Goal: Information Seeking & Learning: Find contact information

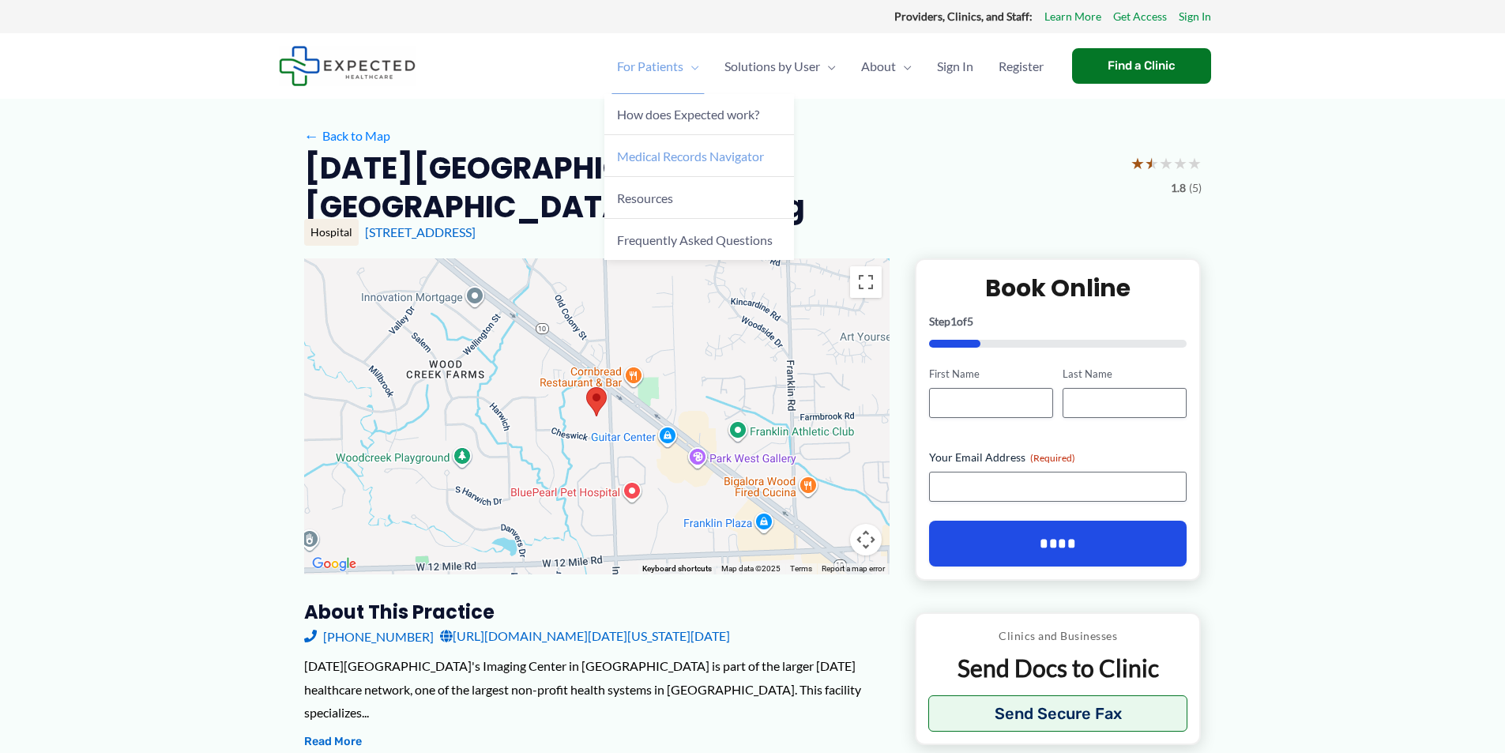
click at [675, 156] on span "Medical Records Navigator" at bounding box center [690, 156] width 147 height 15
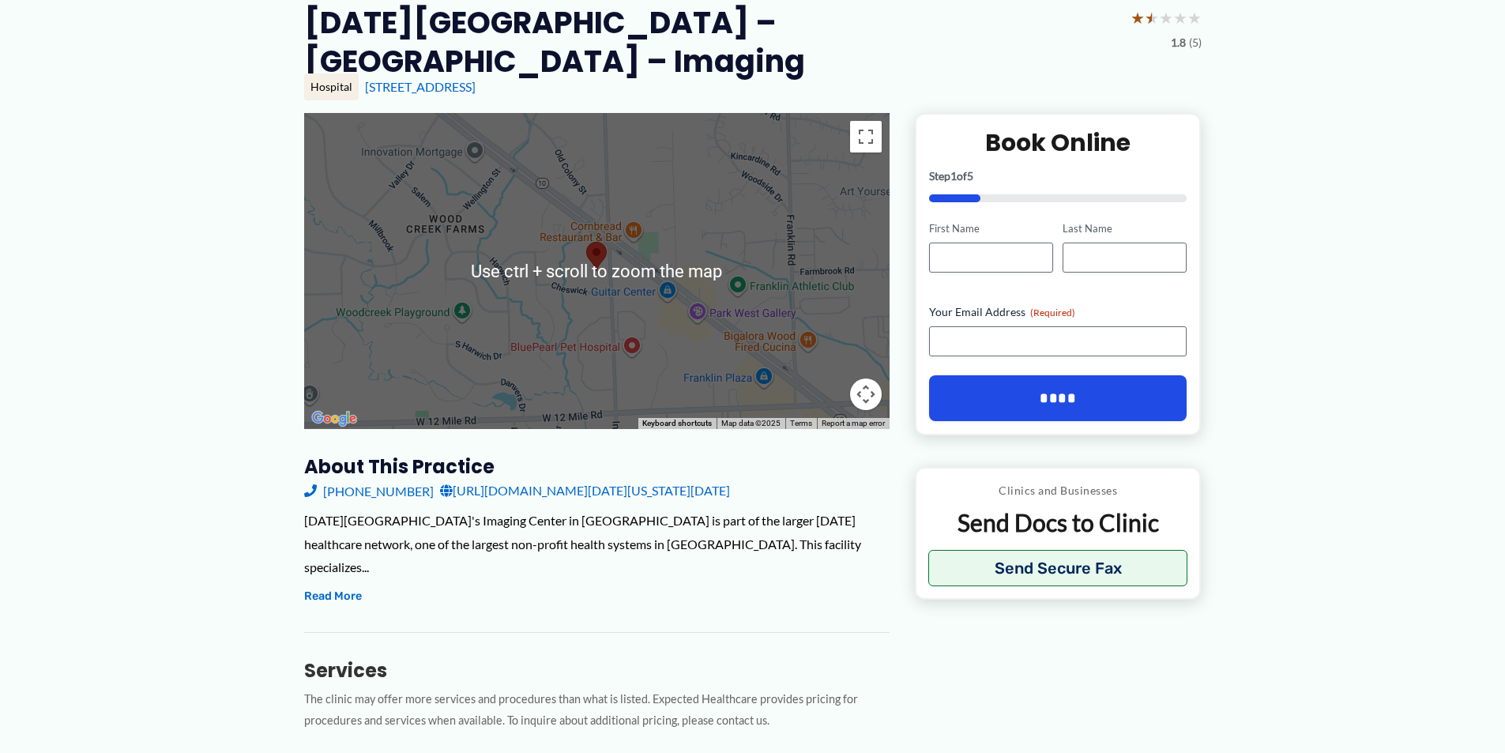
scroll to position [158, 0]
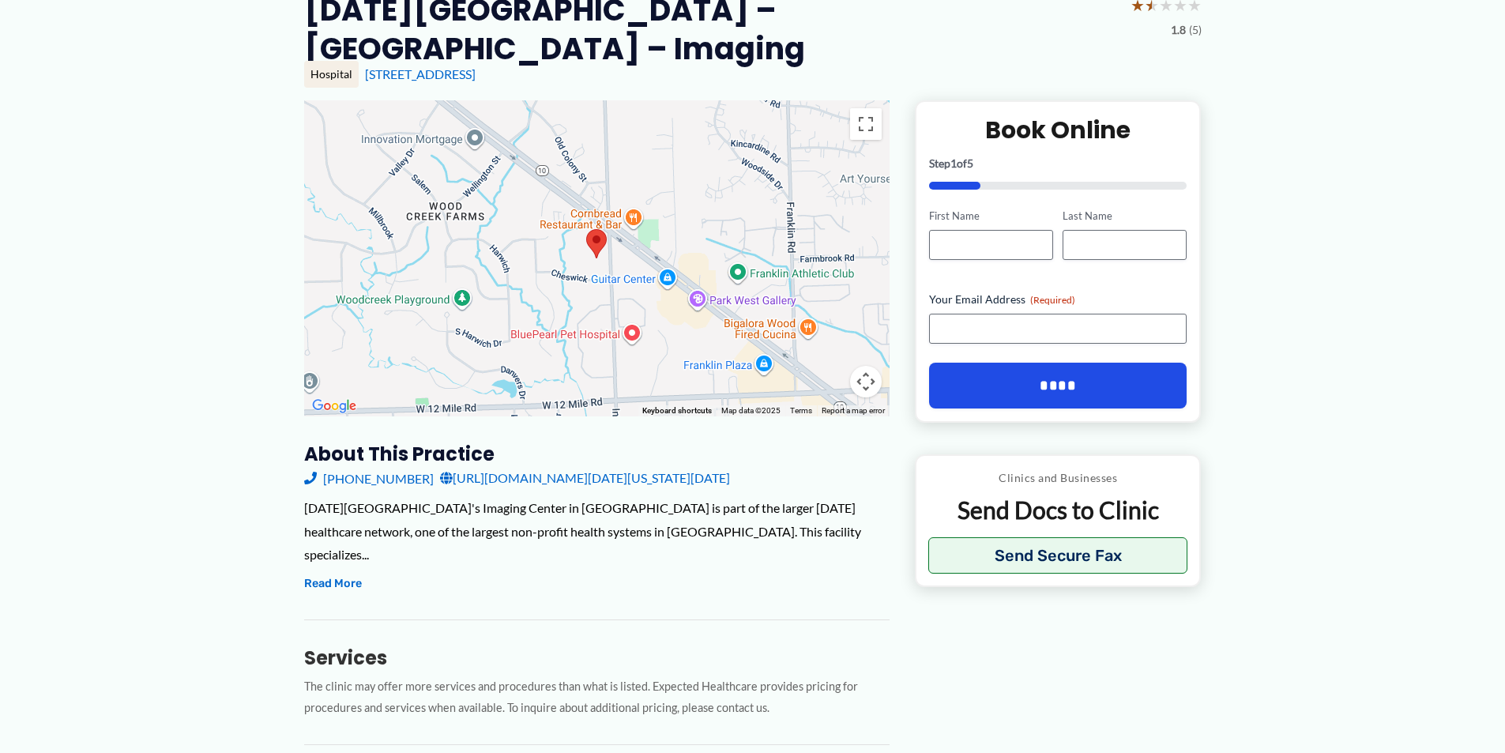
click at [560, 478] on link "[URL][DOMAIN_NAME][DATE][US_STATE][DATE]" at bounding box center [585, 478] width 290 height 24
